Goal: Communication & Community: Ask a question

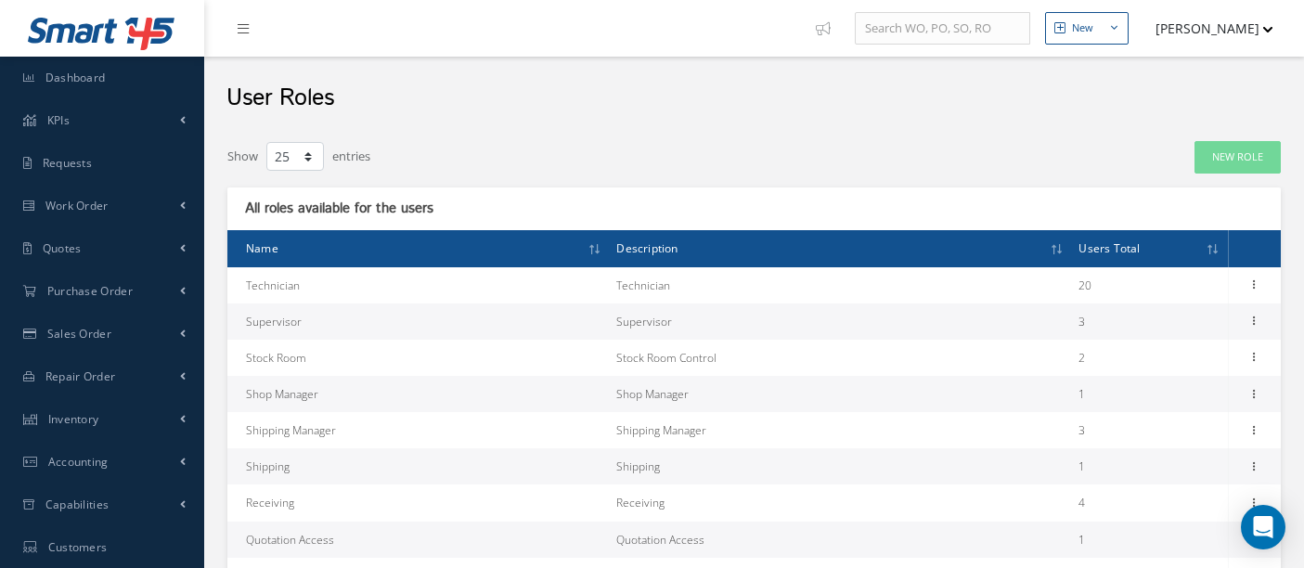
select select "25"
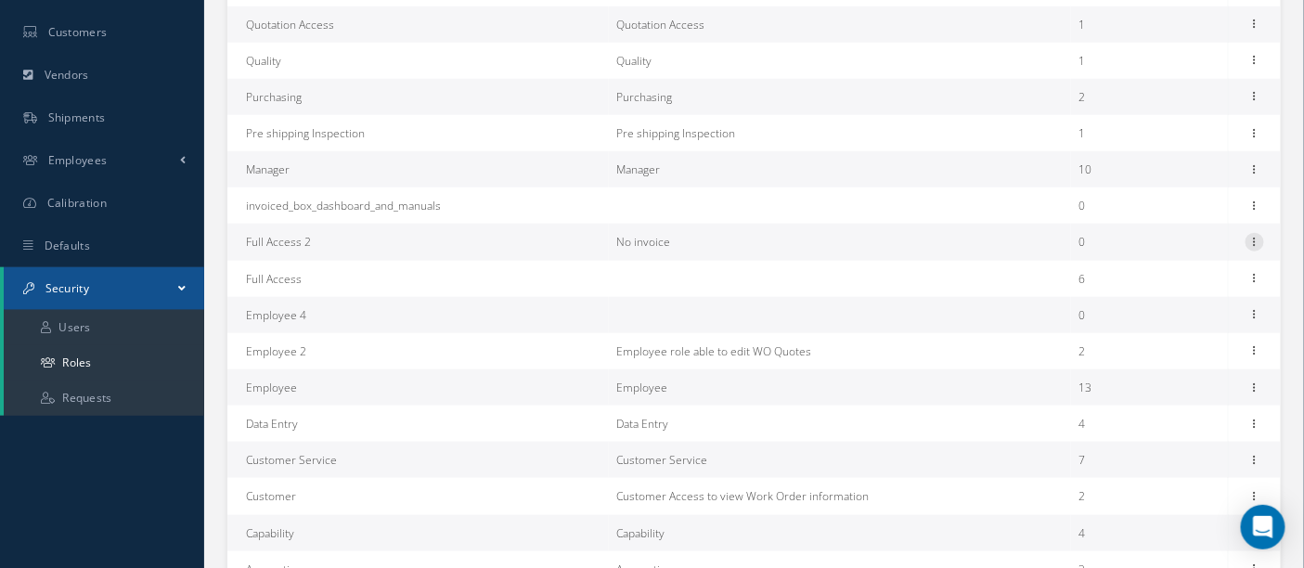
click at [1258, 237] on icon at bounding box center [1254, 240] width 19 height 15
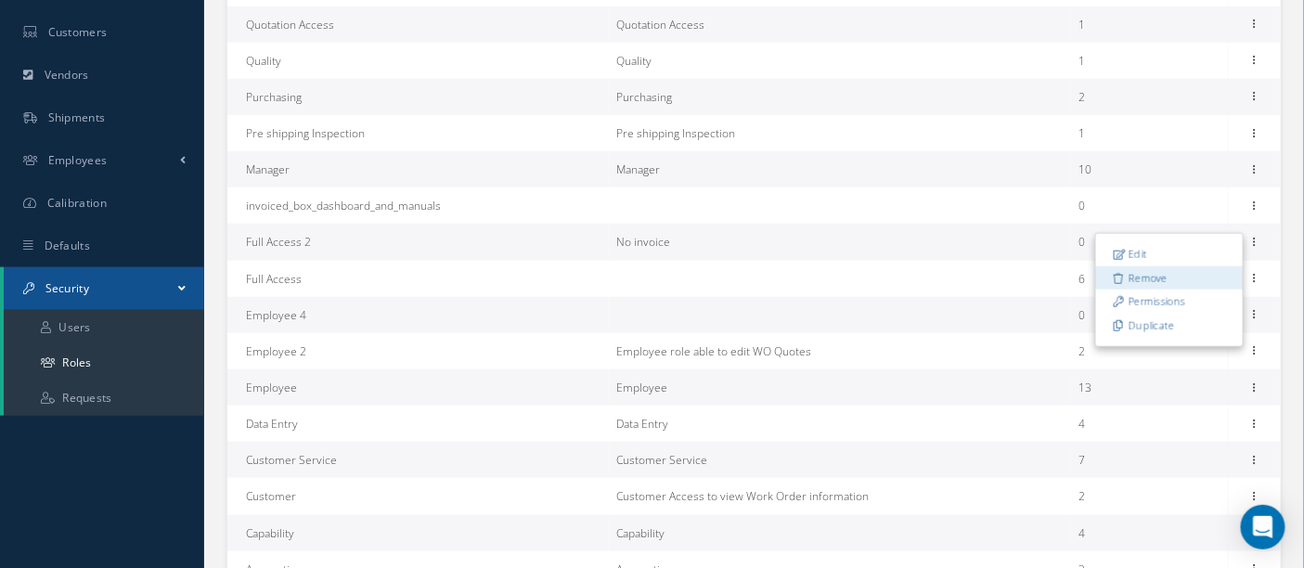
click at [1167, 277] on link "Remove" at bounding box center [1169, 278] width 147 height 24
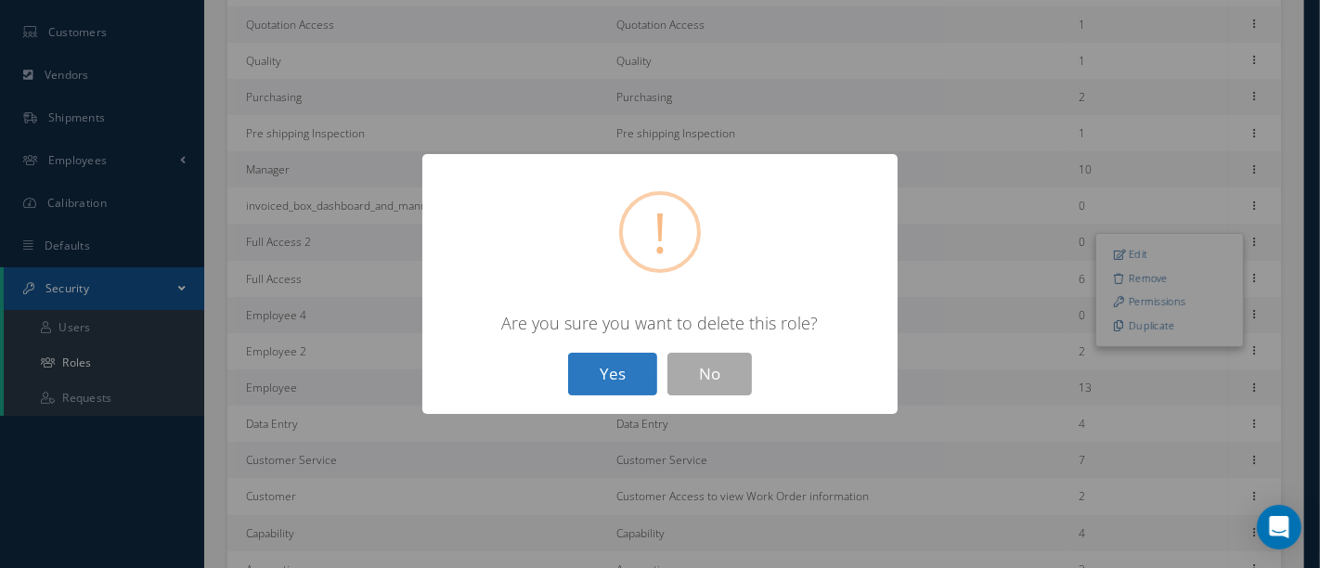
click at [599, 372] on button "Yes" at bounding box center [612, 375] width 89 height 44
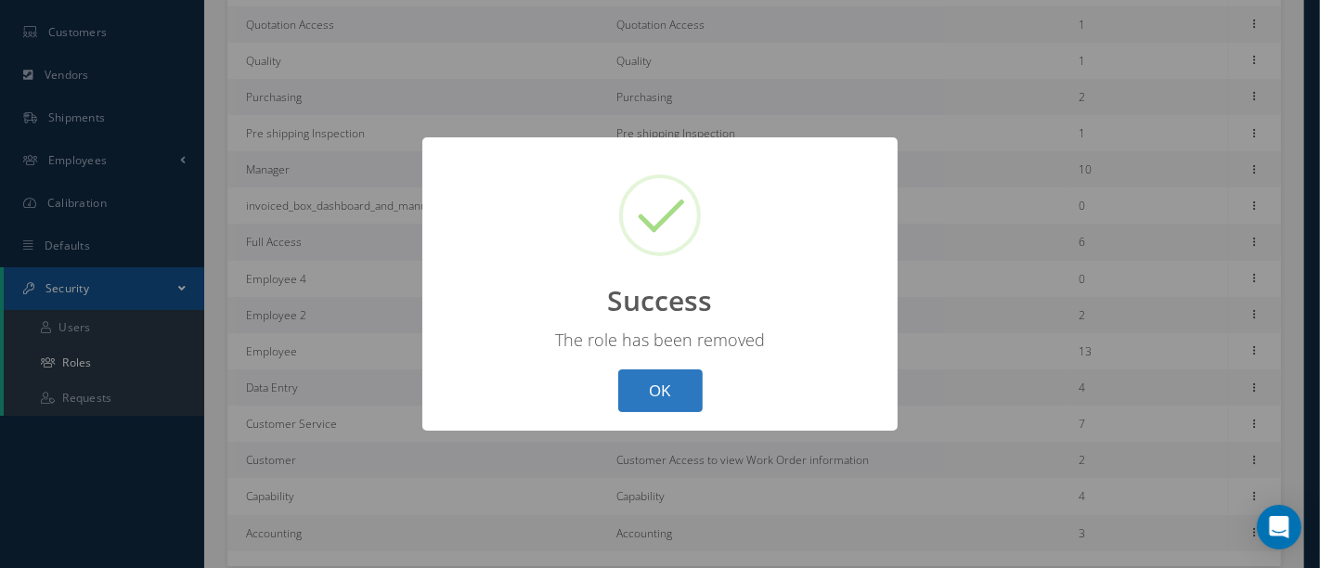
click at [666, 380] on button "OK" at bounding box center [660, 391] width 84 height 44
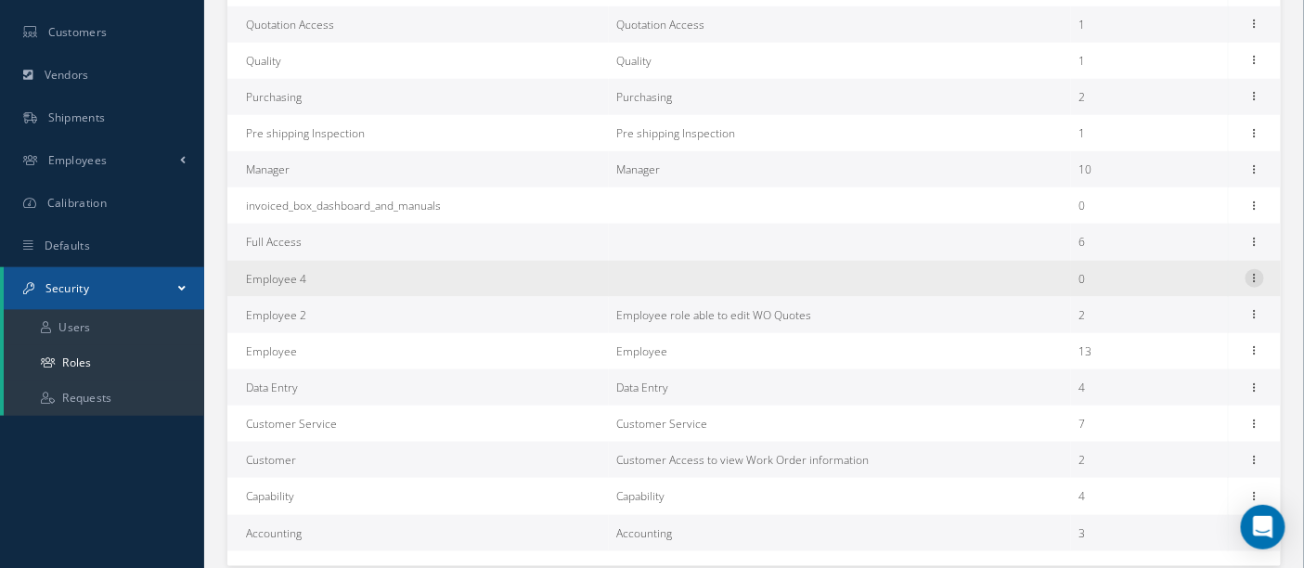
click at [1256, 271] on icon at bounding box center [1254, 276] width 19 height 15
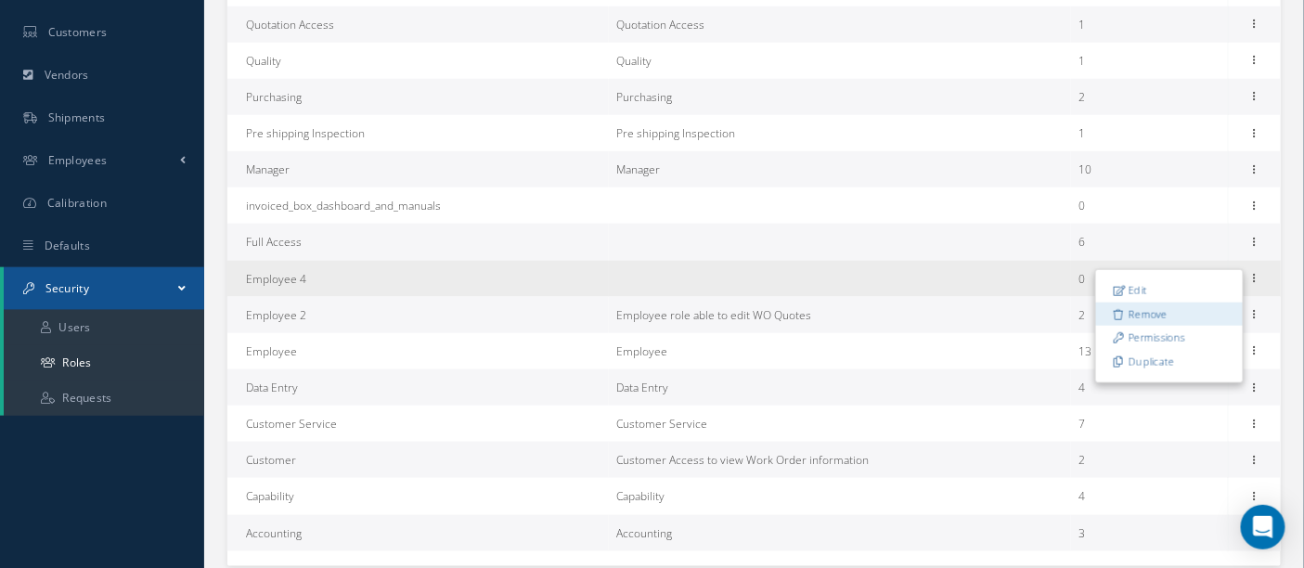
click at [1149, 313] on link "Remove" at bounding box center [1169, 315] width 147 height 24
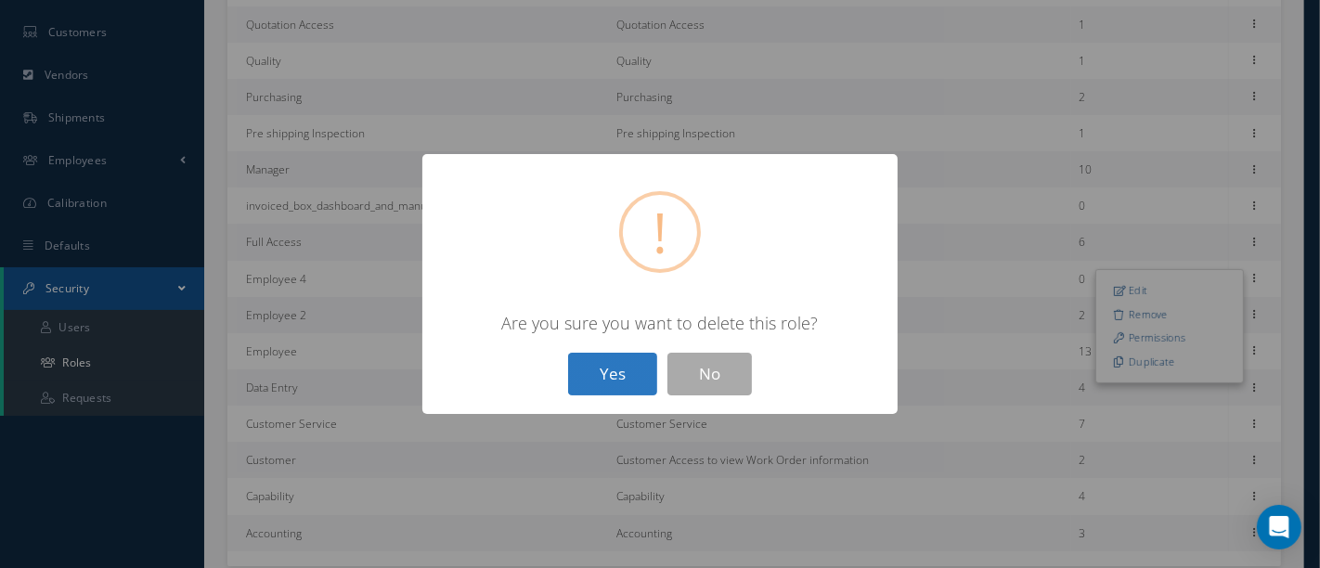
click at [622, 372] on button "Yes" at bounding box center [612, 375] width 89 height 44
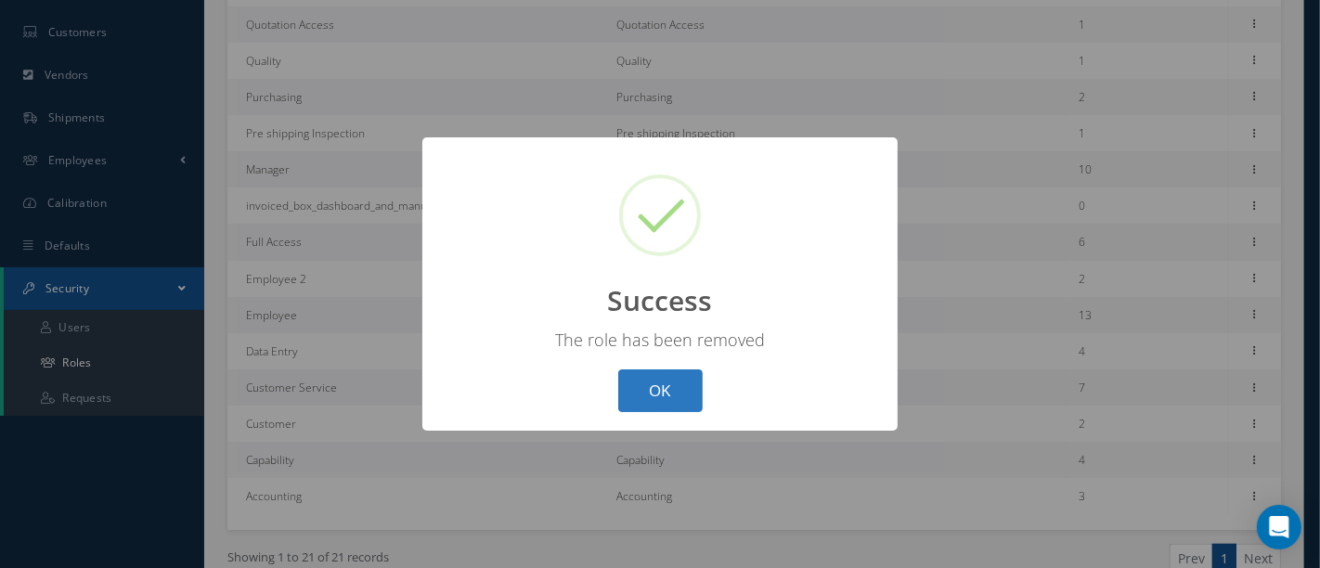
click at [677, 398] on button "OK" at bounding box center [660, 391] width 84 height 44
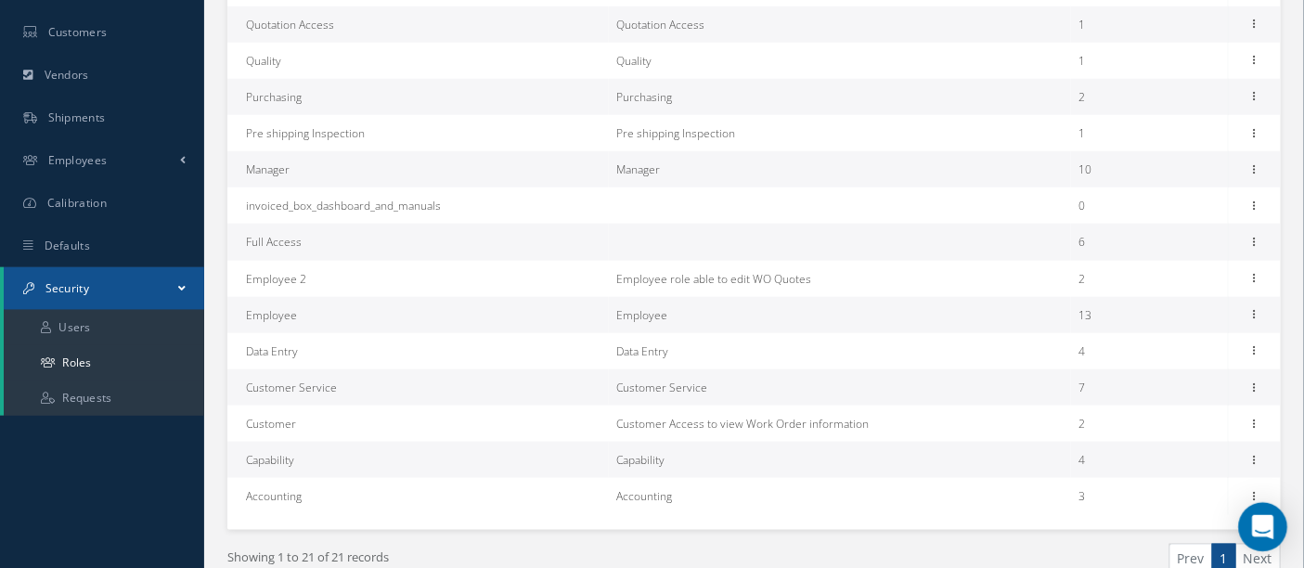
click at [1250, 522] on div "Open Intercom Messenger" at bounding box center [1263, 527] width 49 height 49
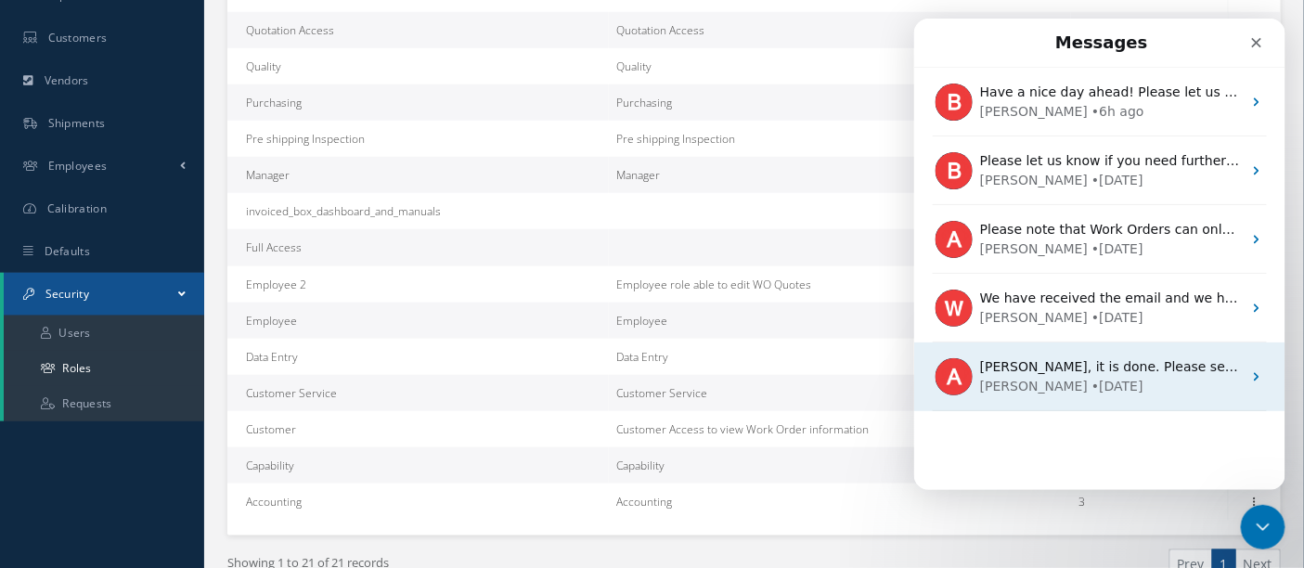
scroll to position [499, 0]
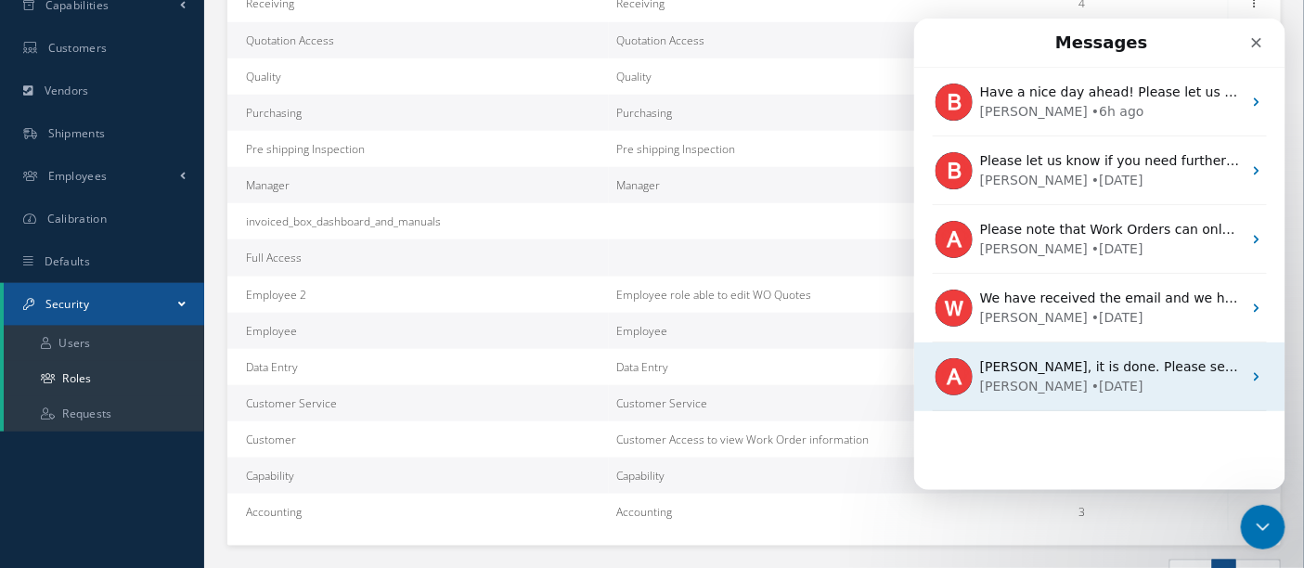
click at [954, 368] on img "Intercom messenger" at bounding box center [953, 375] width 37 height 37
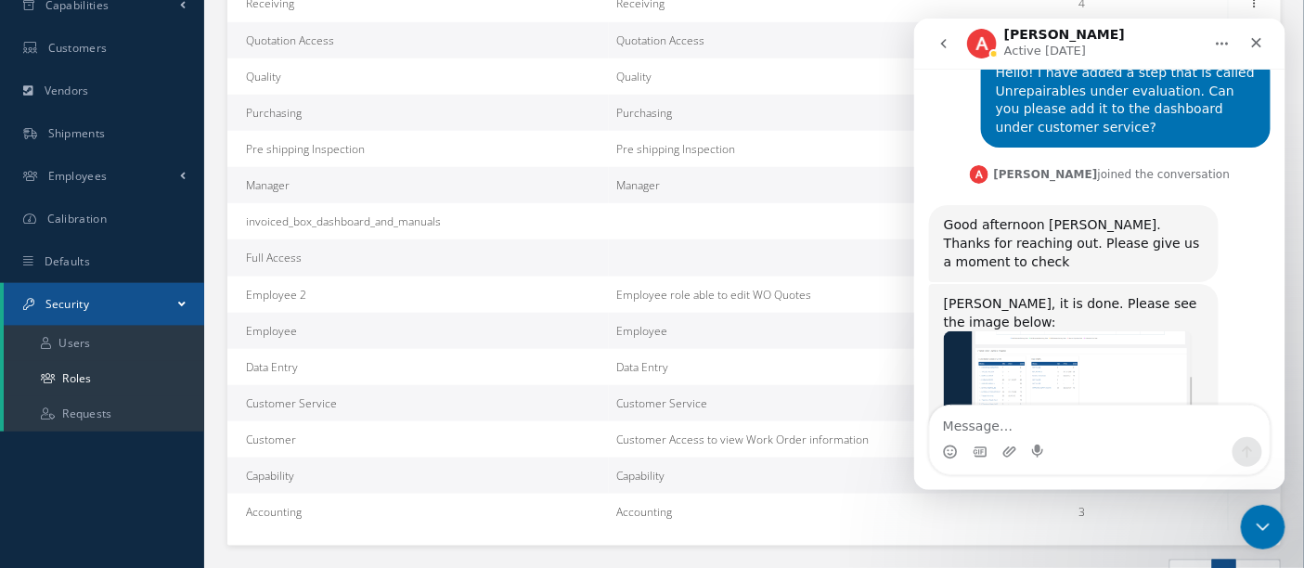
scroll to position [1154, 0]
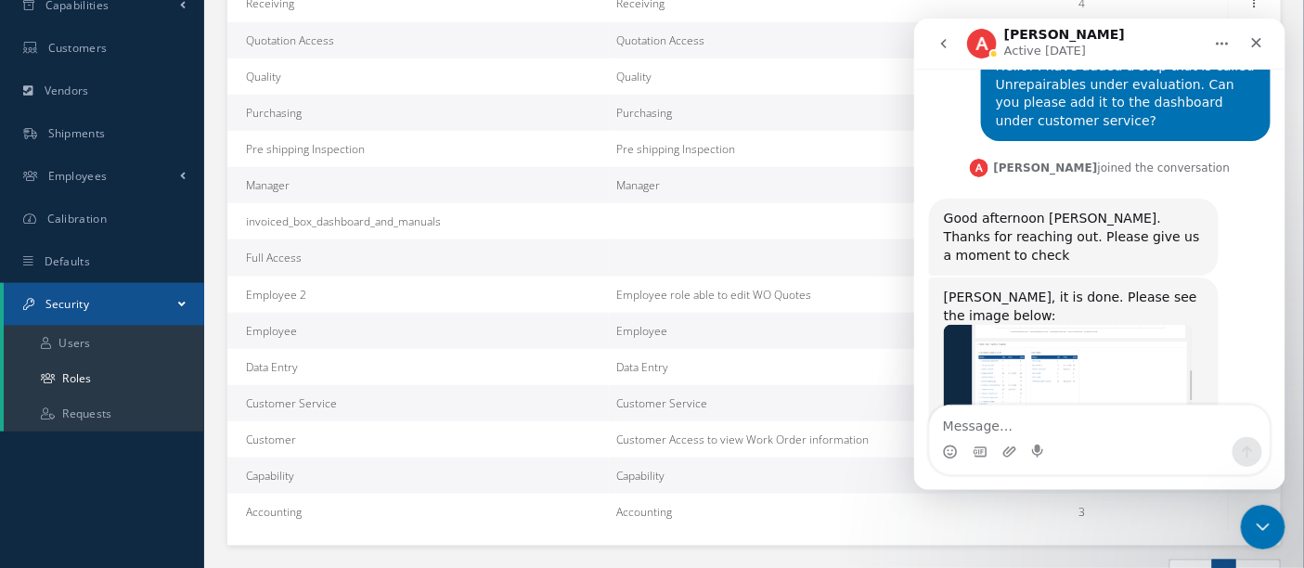
click at [943, 426] on textarea "Message…" at bounding box center [1099, 421] width 340 height 32
type textarea "hi Team"
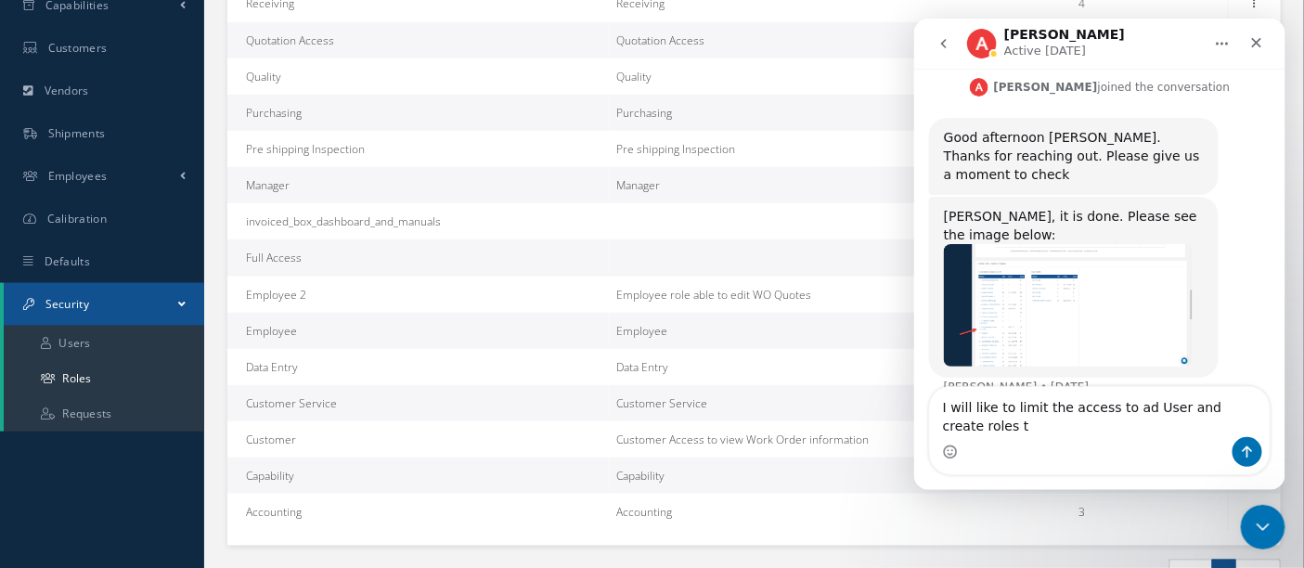
scroll to position [1254, 0]
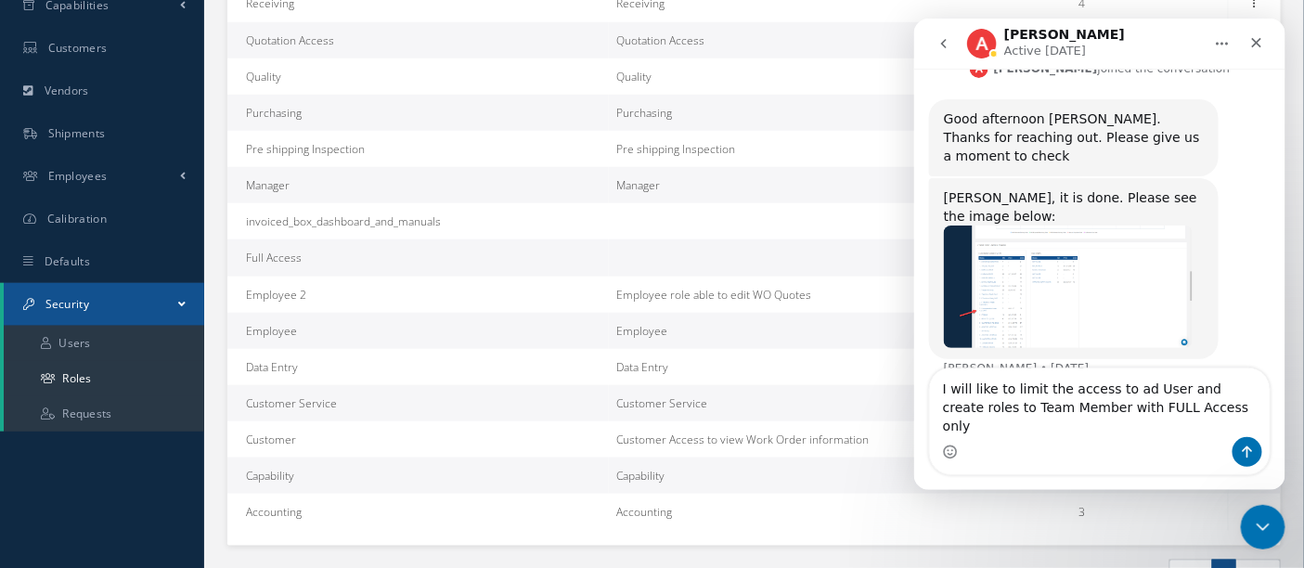
type textarea "I will like to limit the access to ad User and create roles to Team Member with…"
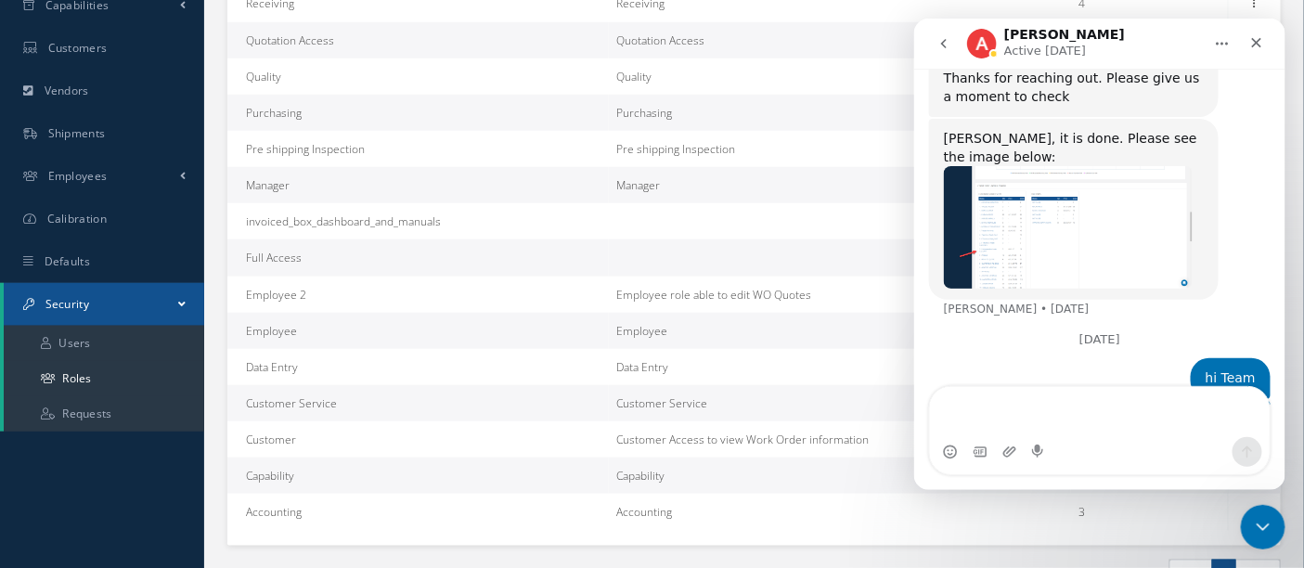
scroll to position [1332, 0]
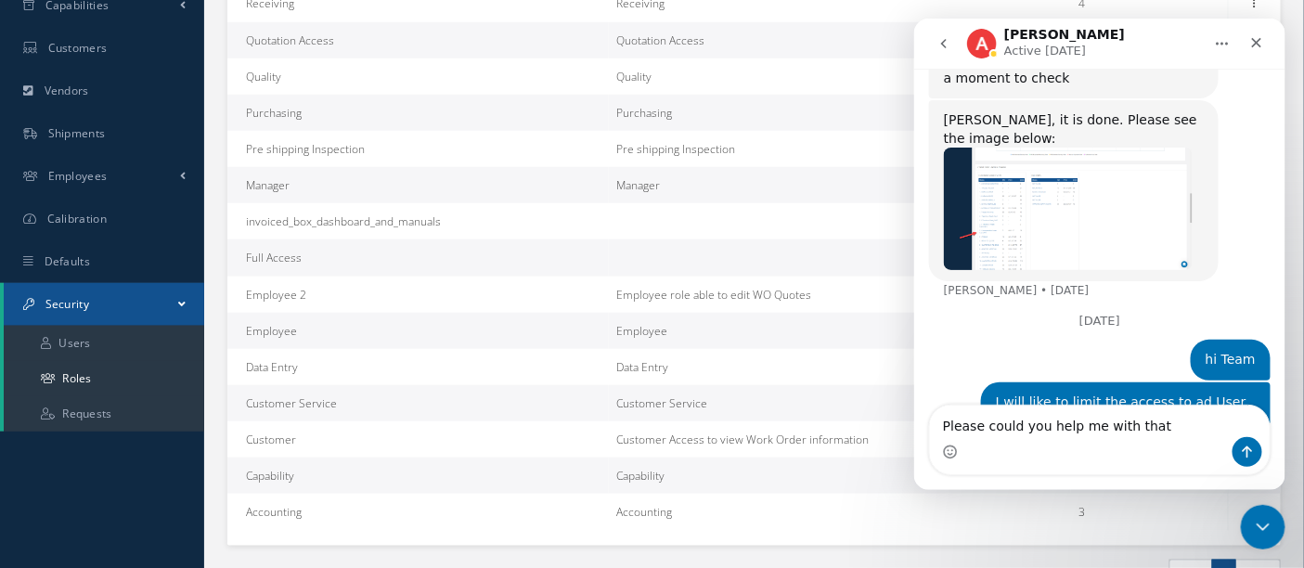
type textarea "Please could you help me with that?"
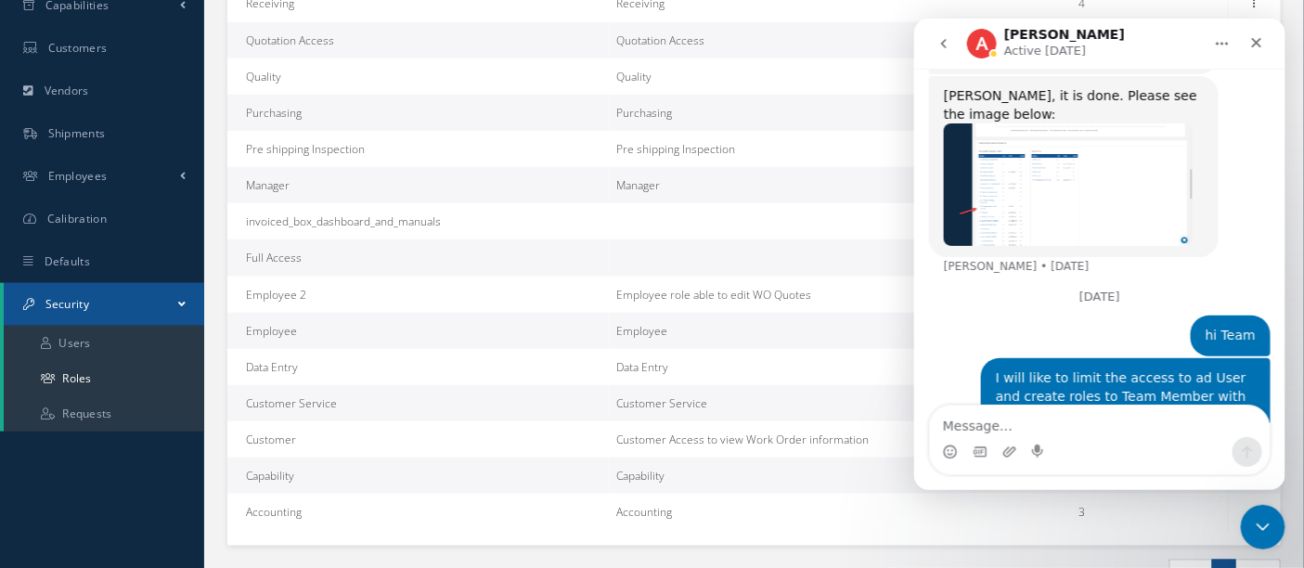
scroll to position [1374, 0]
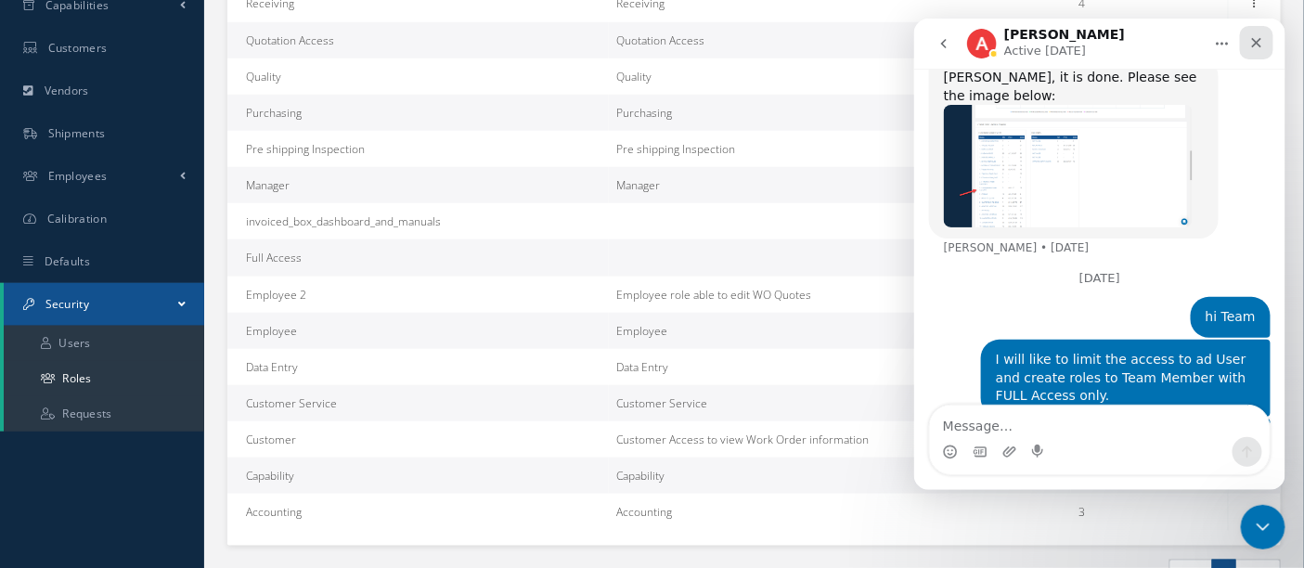
click at [1253, 38] on icon "Close" at bounding box center [1256, 42] width 10 height 10
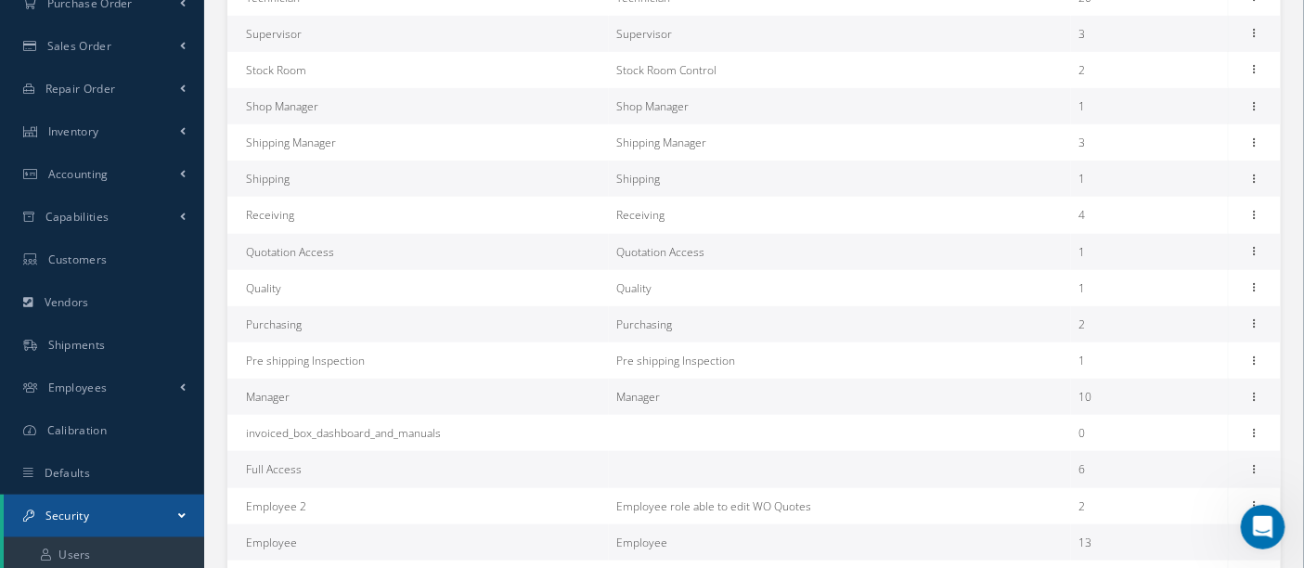
scroll to position [309, 0]
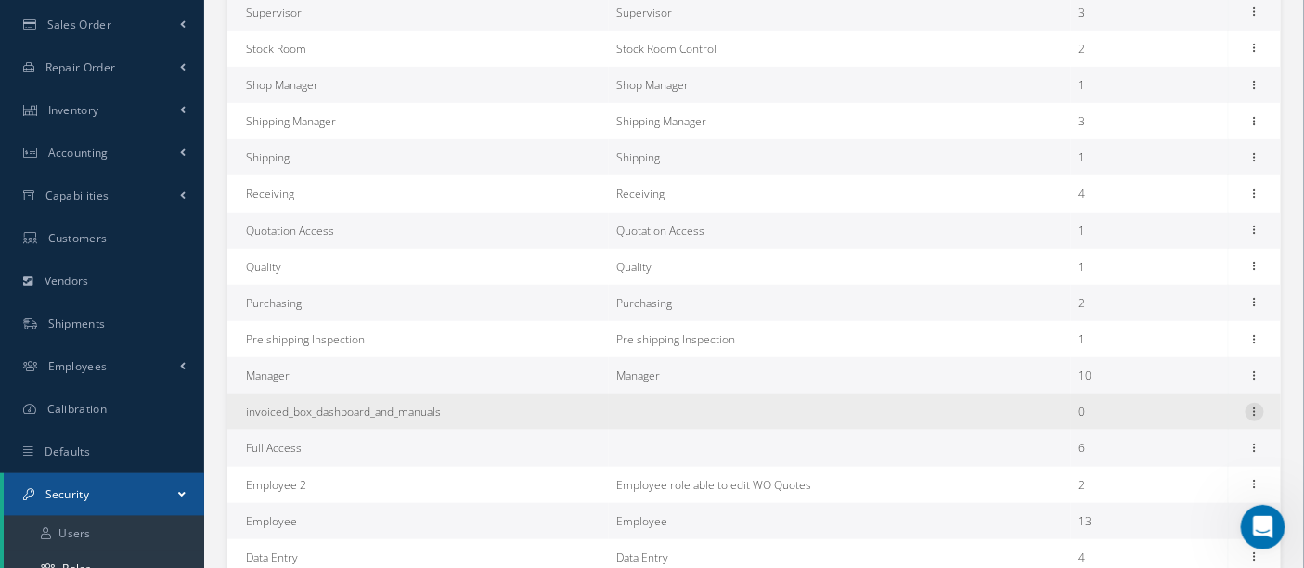
click at [1255, 412] on icon at bounding box center [1254, 410] width 19 height 15
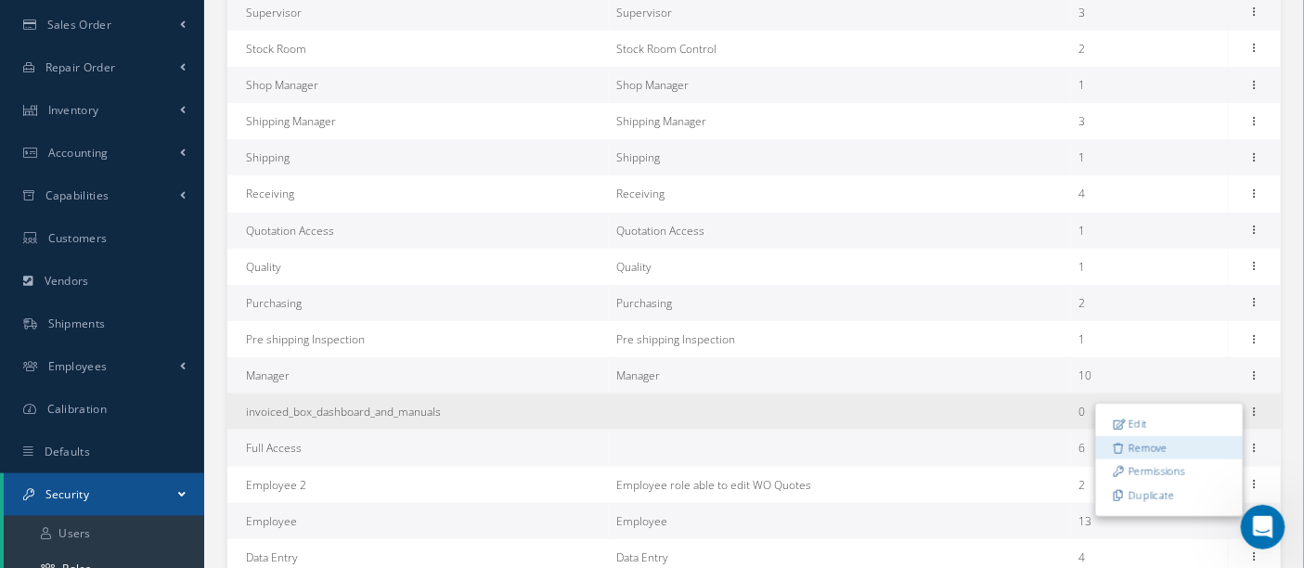
click at [1153, 445] on link "Remove" at bounding box center [1169, 448] width 147 height 24
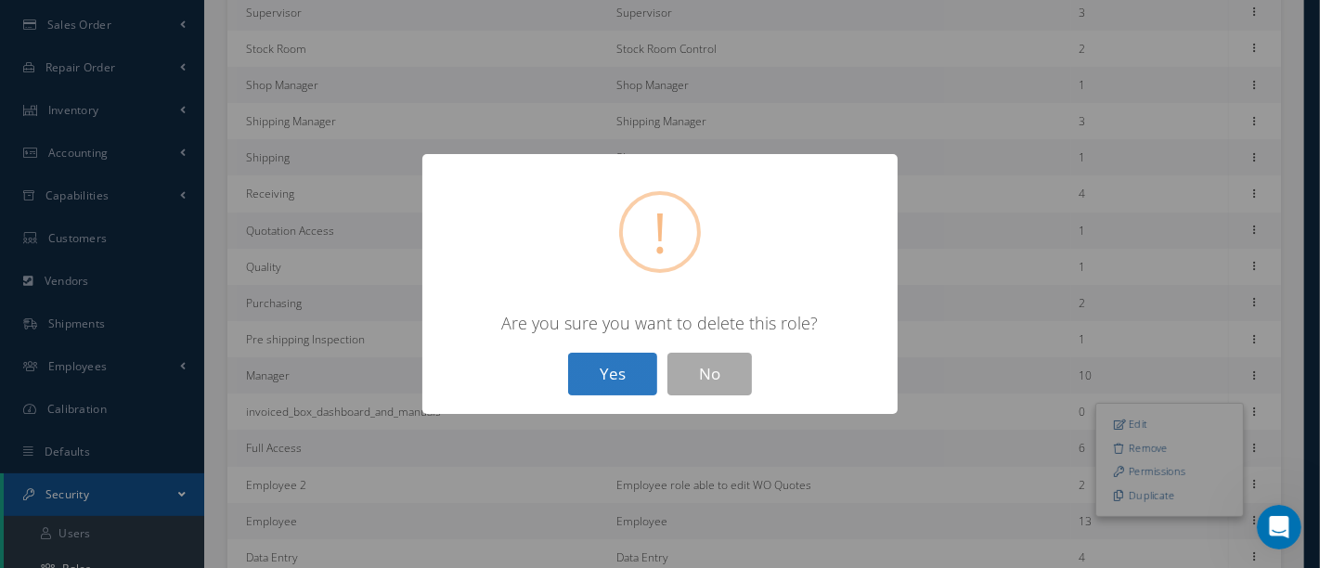
click at [630, 371] on button "Yes" at bounding box center [612, 375] width 89 height 44
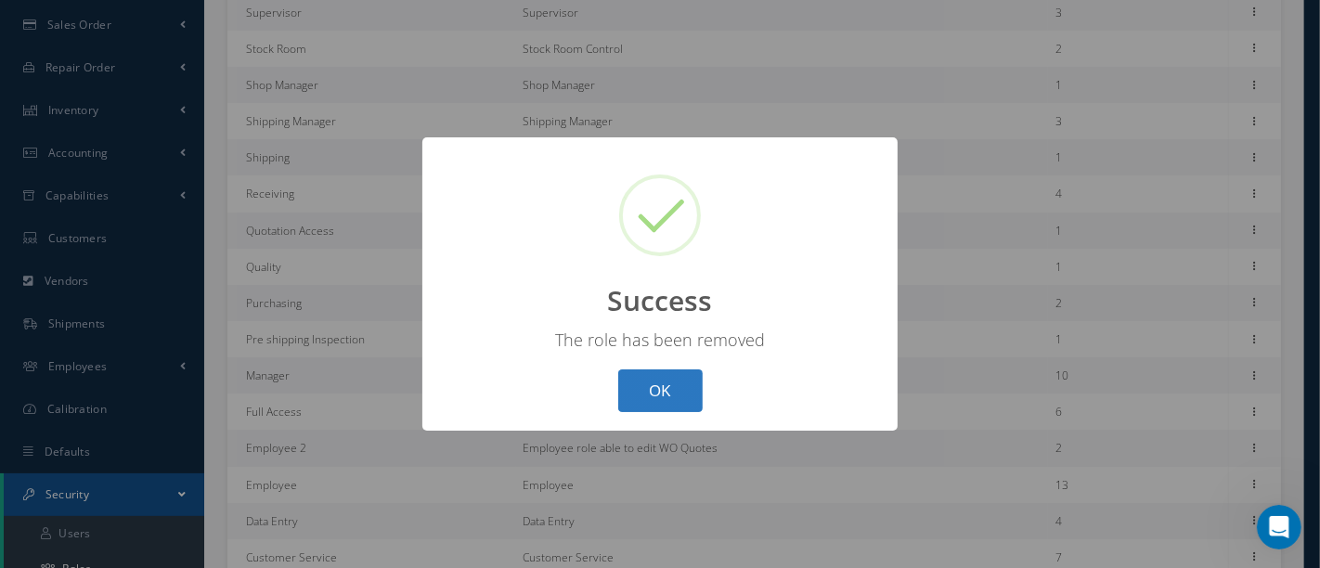
click at [668, 382] on button "OK" at bounding box center [660, 391] width 84 height 44
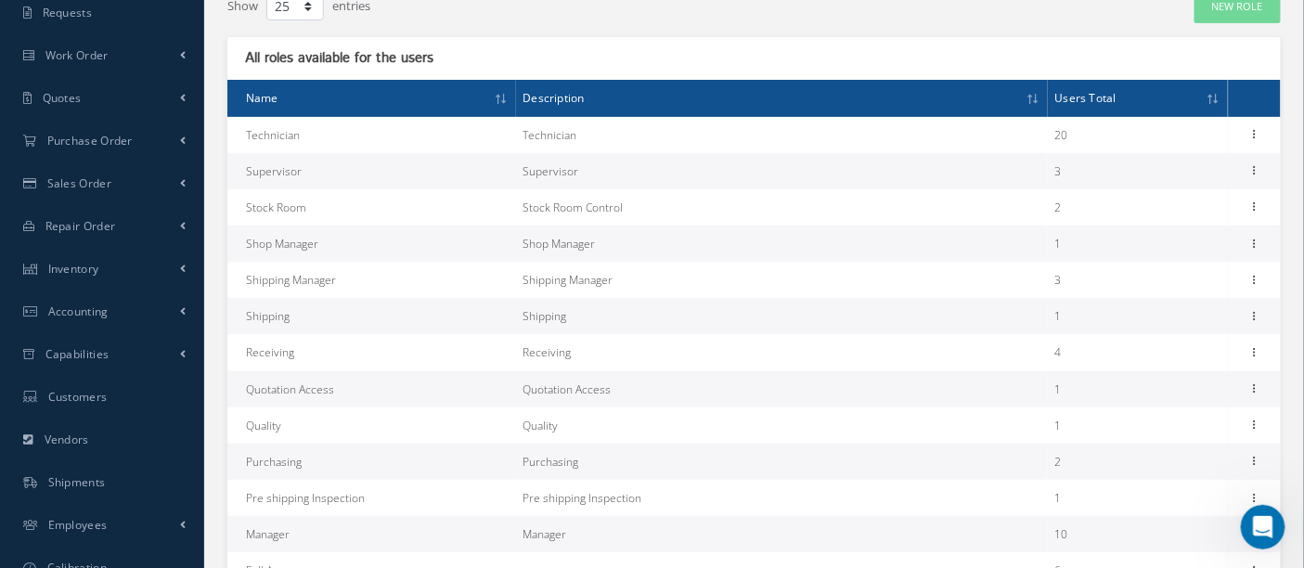
scroll to position [50, 0]
